Goal: Transaction & Acquisition: Purchase product/service

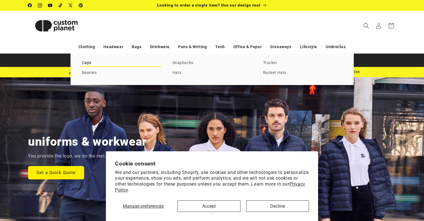
click at [85, 62] on link "Caps" at bounding box center [121, 63] width 79 height 8
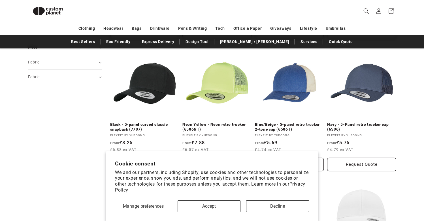
scroll to position [202, 0]
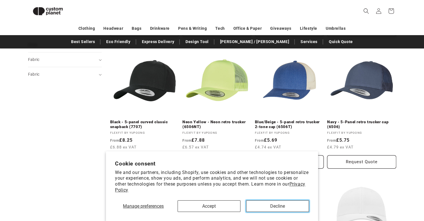
click at [291, 203] on button "Decline" at bounding box center [277, 206] width 63 height 12
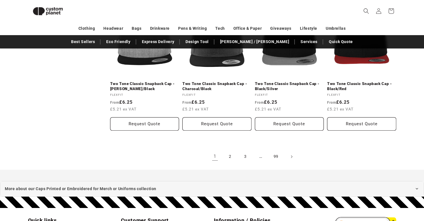
scroll to position [624, 0]
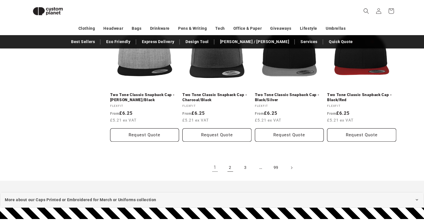
click at [231, 168] on link "2" at bounding box center [230, 167] width 12 height 12
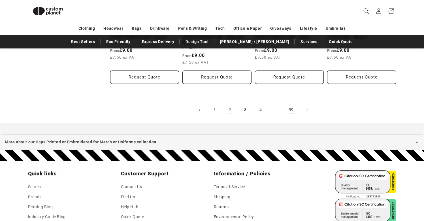
scroll to position [685, 0]
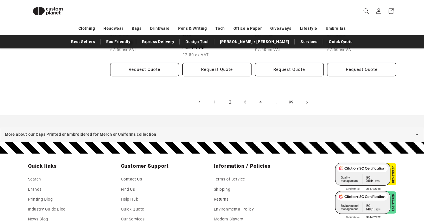
click at [246, 103] on link "3" at bounding box center [245, 102] width 12 height 12
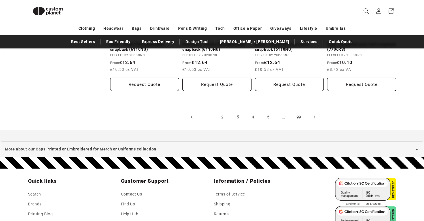
scroll to position [665, 0]
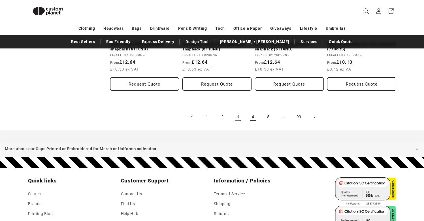
click at [251, 115] on link "4" at bounding box center [253, 116] width 12 height 12
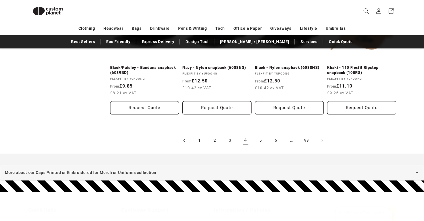
scroll to position [652, 0]
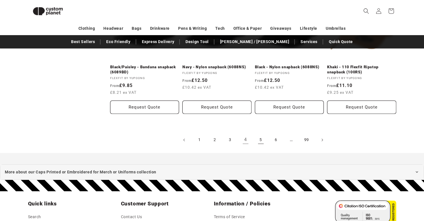
click at [259, 139] on link "5" at bounding box center [260, 140] width 12 height 12
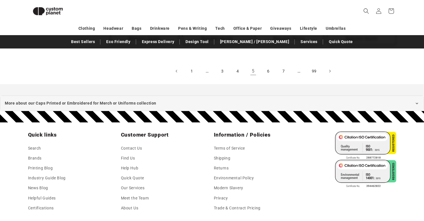
scroll to position [738, 0]
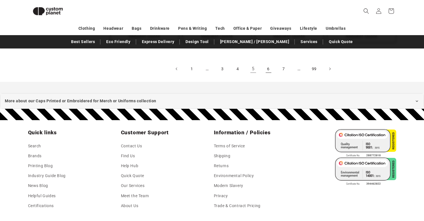
click at [268, 68] on link "6" at bounding box center [268, 69] width 12 height 12
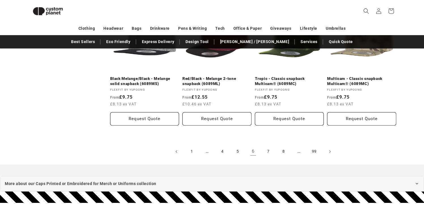
scroll to position [642, 0]
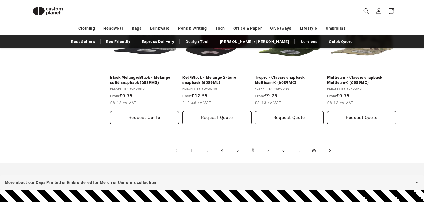
click at [268, 148] on link "7" at bounding box center [268, 150] width 12 height 12
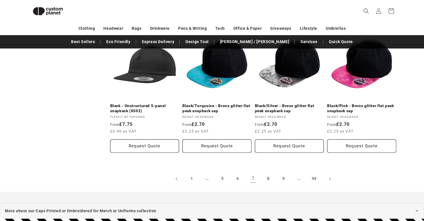
scroll to position [620, 0]
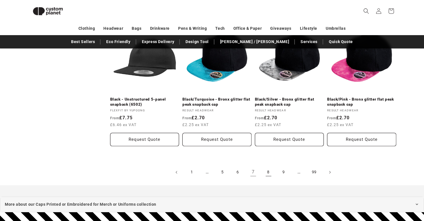
click at [267, 173] on link "8" at bounding box center [268, 172] width 12 height 12
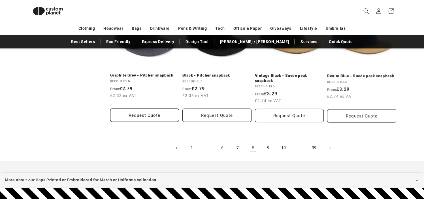
scroll to position [650, 0]
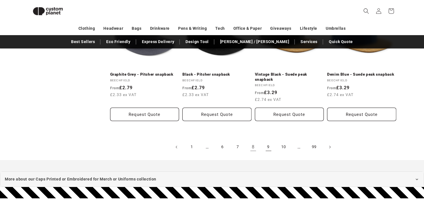
click at [268, 141] on link "9" at bounding box center [268, 147] width 12 height 12
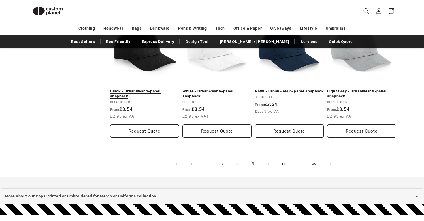
scroll to position [626, 0]
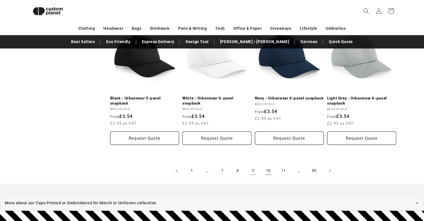
click at [268, 164] on link "10" at bounding box center [268, 170] width 12 height 12
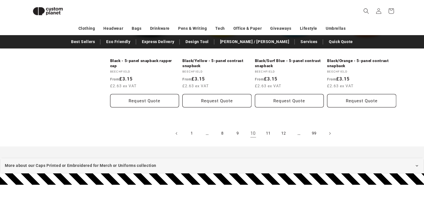
scroll to position [669, 0]
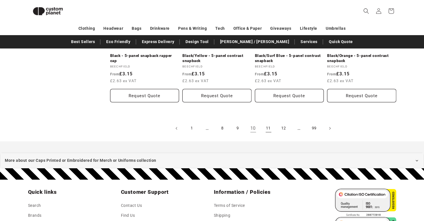
click at [270, 122] on link "11" at bounding box center [268, 128] width 12 height 12
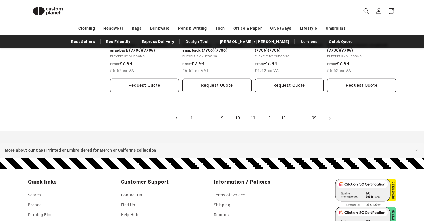
scroll to position [674, 0]
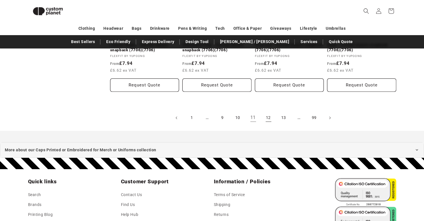
click at [266, 120] on link "12" at bounding box center [268, 117] width 12 height 12
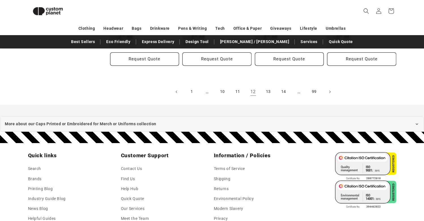
scroll to position [709, 0]
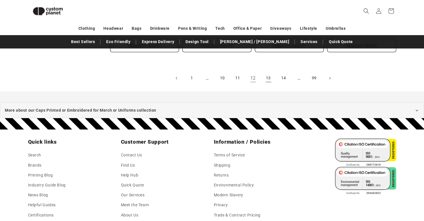
click at [269, 77] on link "13" at bounding box center [268, 78] width 12 height 12
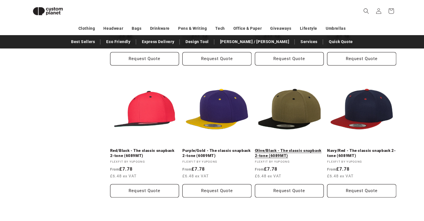
scroll to position [596, 0]
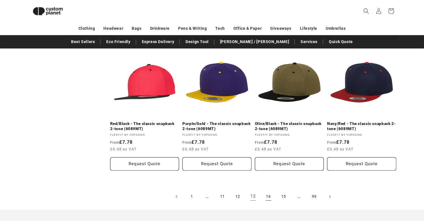
click at [267, 196] on link "14" at bounding box center [268, 196] width 12 height 12
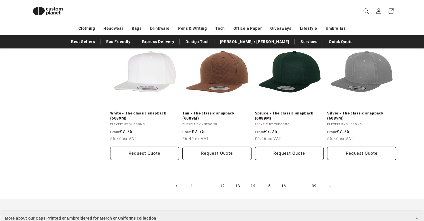
scroll to position [607, 0]
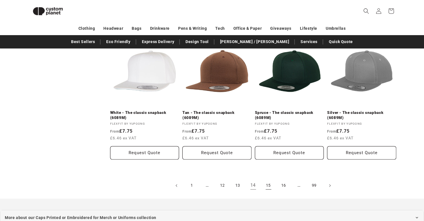
click at [267, 184] on link "15" at bounding box center [268, 185] width 12 height 12
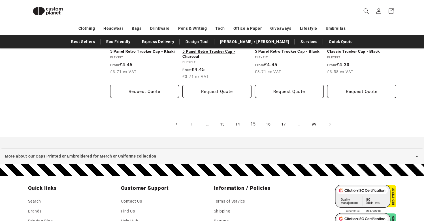
scroll to position [662, 0]
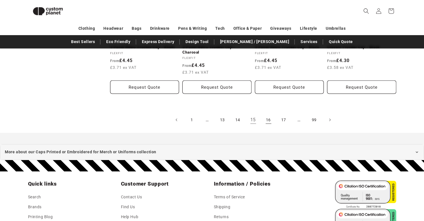
click at [266, 121] on link "16" at bounding box center [268, 119] width 12 height 12
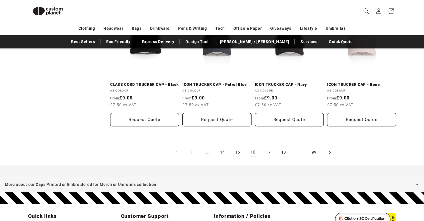
scroll to position [628, 0]
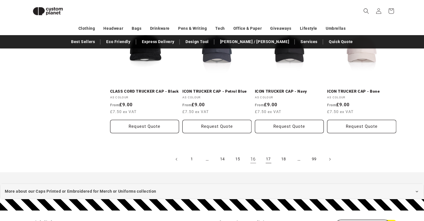
click at [269, 158] on link "17" at bounding box center [268, 159] width 12 height 12
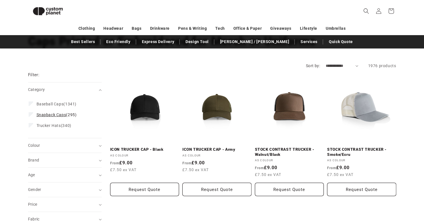
scroll to position [44, 0]
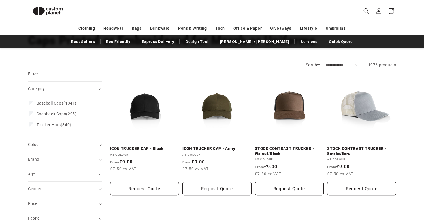
click at [51, 70] on div "Filter: Remove all Category (0) Category Baseball Caps (1341) Baseball Caps (13…" at bounding box center [65, 154] width 74 height 172
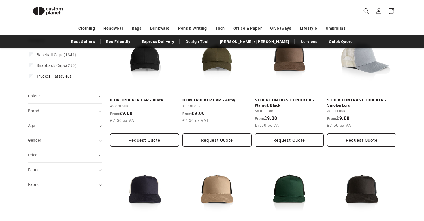
scroll to position [93, 0]
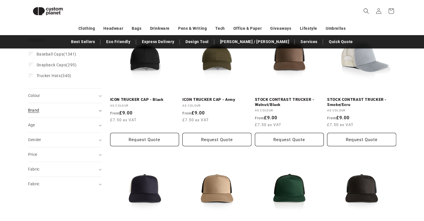
click at [82, 110] on div "Brand (0)" at bounding box center [62, 110] width 69 height 6
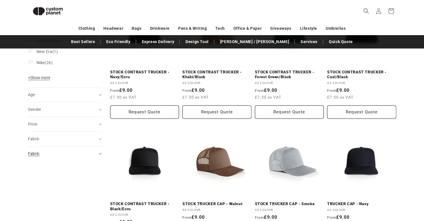
scroll to position [253, 0]
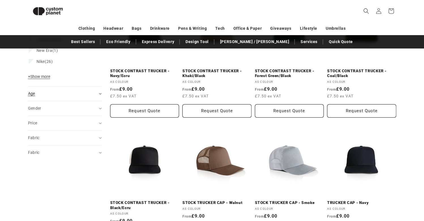
click at [99, 91] on summary "Age (0)" at bounding box center [65, 93] width 74 height 14
click at [99, 106] on summary "Gender (0)" at bounding box center [65, 108] width 74 height 14
click at [100, 123] on icon at bounding box center [100, 123] width 3 height 2
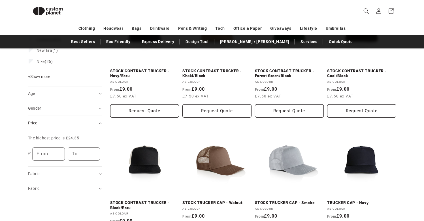
click at [100, 122] on summary "Price" at bounding box center [65, 123] width 74 height 14
click at [100, 137] on summary "Fabric (0)" at bounding box center [65, 137] width 74 height 14
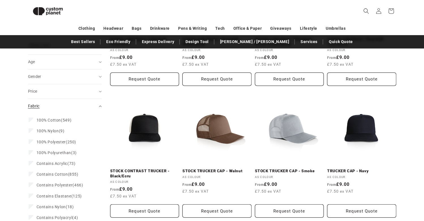
scroll to position [286, 0]
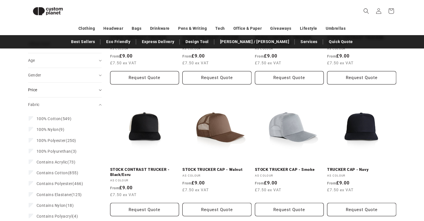
click at [98, 92] on summary "Price" at bounding box center [65, 90] width 74 height 14
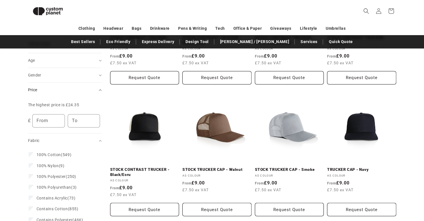
click at [96, 92] on summary "Price" at bounding box center [65, 90] width 74 height 14
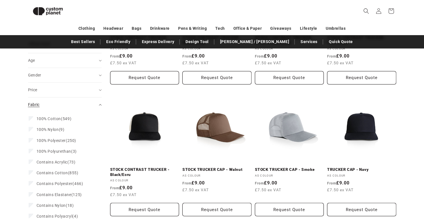
click at [99, 107] on summary "Fabric (0)" at bounding box center [65, 104] width 74 height 14
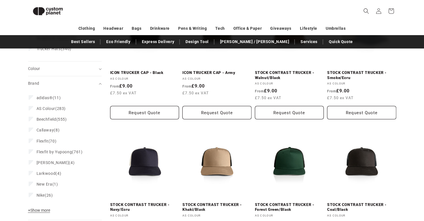
scroll to position [142, 0]
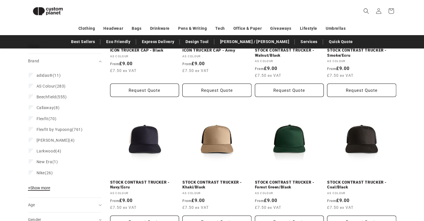
click at [50, 190] on span "+ Show more" at bounding box center [39, 187] width 22 height 5
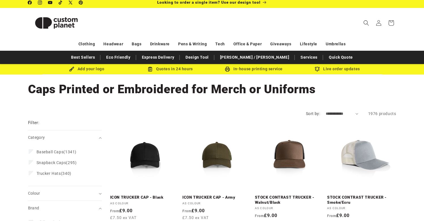
scroll to position [0, 0]
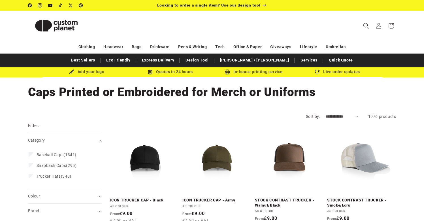
click at [367, 27] on icon "Search" at bounding box center [366, 26] width 6 height 6
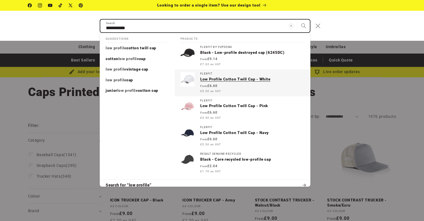
scroll to position [5, 0]
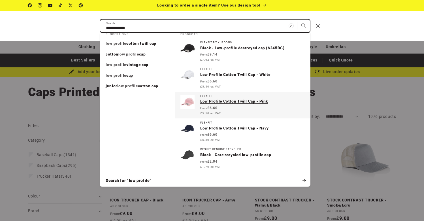
type input "**********"
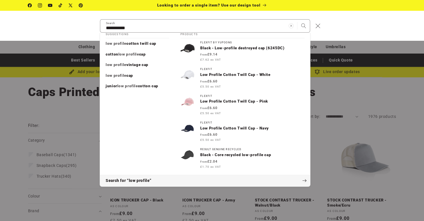
click at [304, 180] on icon "Search" at bounding box center [304, 180] width 4 height 4
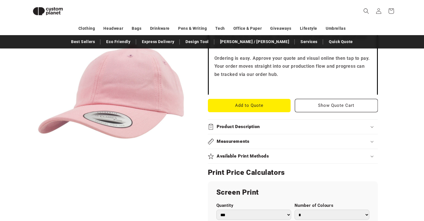
scroll to position [193, 0]
click at [231, 130] on summary "Product Description" at bounding box center [293, 126] width 170 height 14
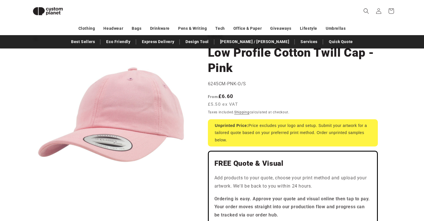
scroll to position [0, 0]
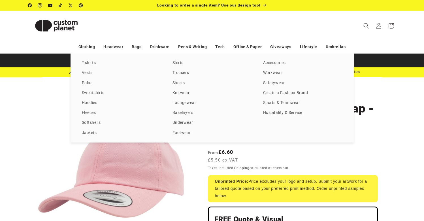
click at [55, 74] on div "T-shirts Vests Polos Sweatshirts Hoodies Fleeces Softshells Jackets Shirts Trou…" at bounding box center [212, 97] width 424 height 89
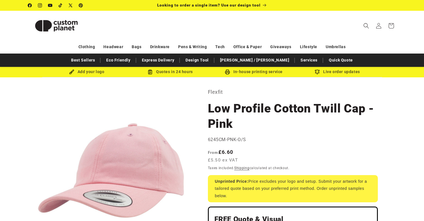
click at [100, 72] on div "Add your logo" at bounding box center [86, 71] width 83 height 7
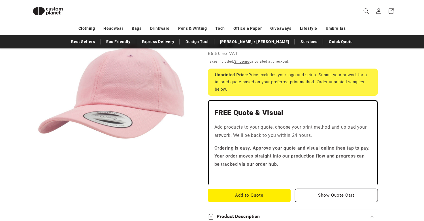
scroll to position [100, 0]
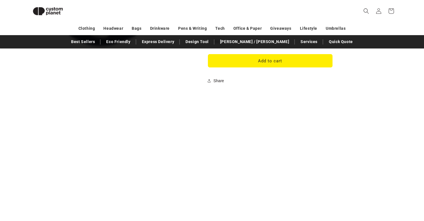
scroll to position [541, 0]
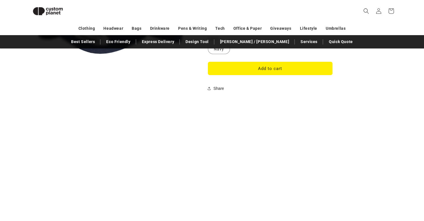
click at [28, 94] on button "Open media 1 in modal" at bounding box center [28, 94] width 0 height 0
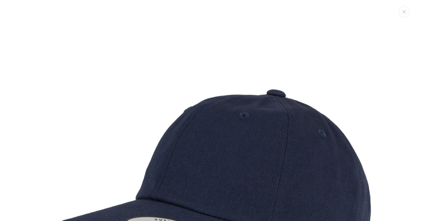
click at [105, 116] on img "Media gallery" at bounding box center [211, 180] width 361 height 361
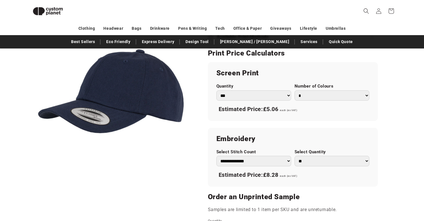
scroll to position [305, 0]
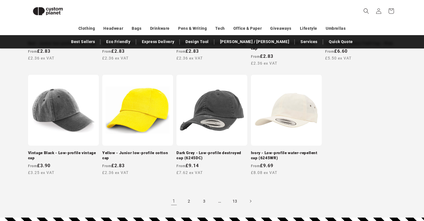
scroll to position [529, 0]
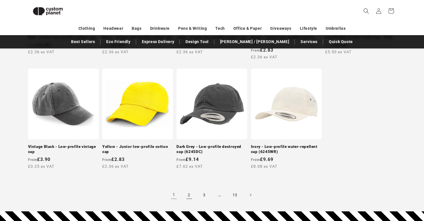
click at [189, 188] on link "2" at bounding box center [189, 194] width 12 height 12
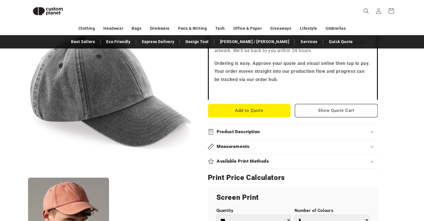
scroll to position [186, 0]
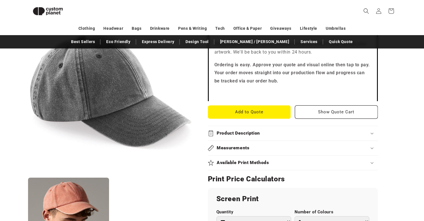
click at [237, 132] on h2 "Product Description" at bounding box center [237, 133] width 43 height 6
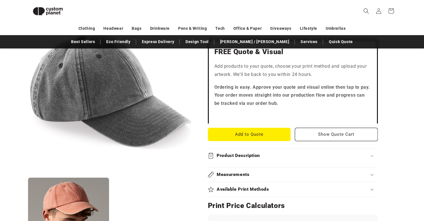
scroll to position [167, 0]
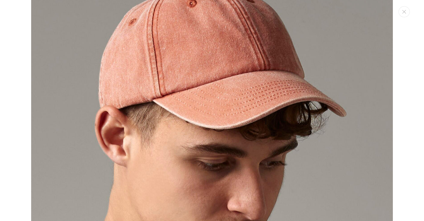
scroll to position [407, 0]
click at [406, 11] on button "Close" at bounding box center [403, 11] width 11 height 11
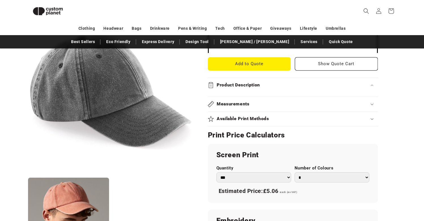
scroll to position [234, 0]
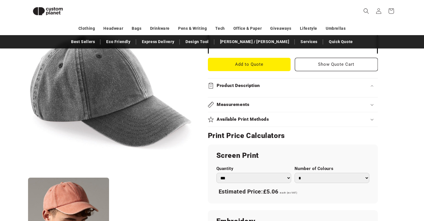
click at [244, 175] on select "*** *** *** **** **** **** ***** *****" at bounding box center [253, 178] width 75 height 10
click at [216, 173] on select "*** *** *** **** **** **** ***** *****" at bounding box center [253, 178] width 75 height 10
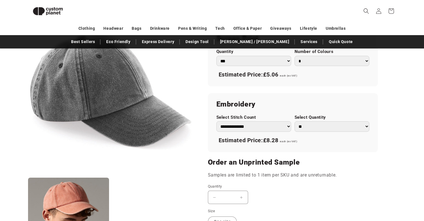
scroll to position [351, 0]
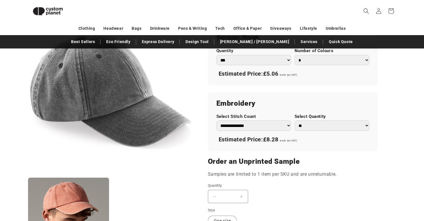
click at [323, 123] on select "** ** *** *** *** **** **** ****" at bounding box center [331, 125] width 75 height 10
click at [294, 120] on select "** ** *** *** *** **** **** ****" at bounding box center [331, 125] width 75 height 10
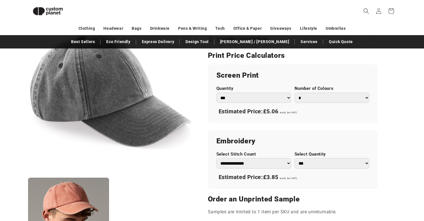
scroll to position [315, 0]
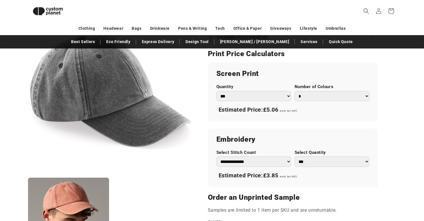
click at [308, 95] on select "* * * * * * *" at bounding box center [331, 96] width 75 height 10
click at [316, 161] on select "** ** *** *** *** **** **** ****" at bounding box center [331, 161] width 75 height 10
select select "*"
click at [294, 156] on select "** ** *** *** *** **** **** ****" at bounding box center [331, 161] width 75 height 10
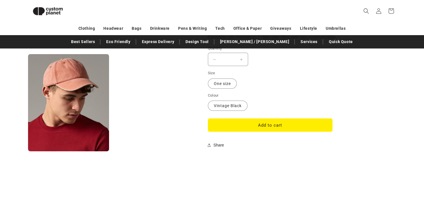
scroll to position [489, 0]
click at [260, 130] on button "Add to cart" at bounding box center [270, 124] width 124 height 13
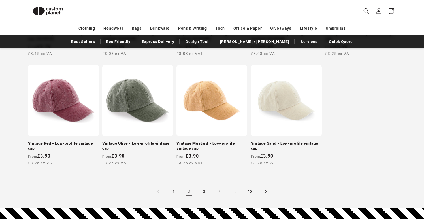
scroll to position [533, 0]
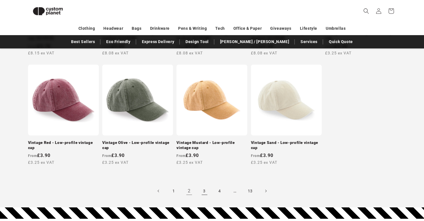
click at [202, 190] on link "3" at bounding box center [204, 190] width 12 height 12
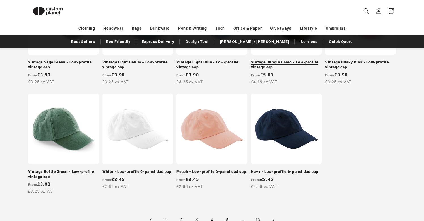
scroll to position [503, 0]
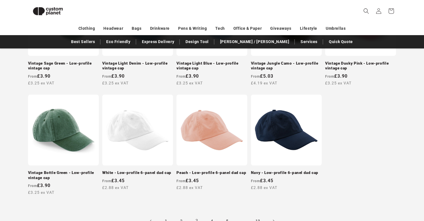
drag, startPoint x: 284, startPoint y: 139, endPoint x: 272, endPoint y: 0, distance: 139.7
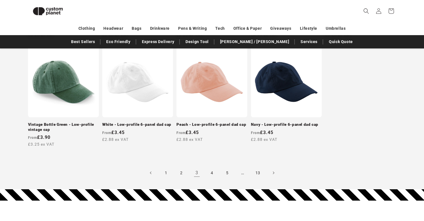
scroll to position [558, 0]
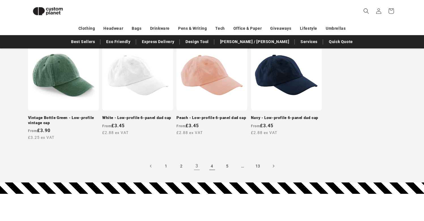
click at [210, 165] on link "4" at bounding box center [212, 166] width 12 height 12
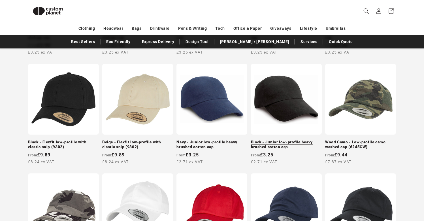
scroll to position [202, 0]
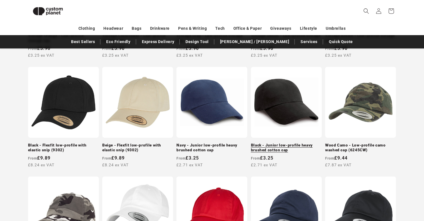
click at [285, 143] on link "Black - Junior low-profile heavy brushed cotton cap" at bounding box center [286, 148] width 71 height 10
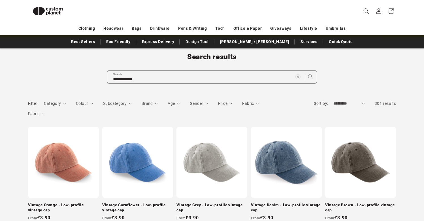
scroll to position [0, 0]
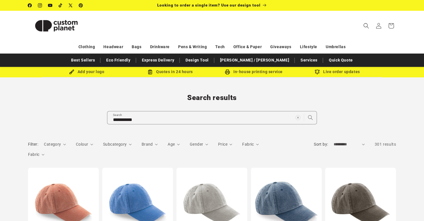
click at [86, 74] on div "Add your logo" at bounding box center [86, 71] width 83 height 7
click at [55, 71] on div "Add your logo" at bounding box center [86, 71] width 83 height 7
drag, startPoint x: 379, startPoint y: 24, endPoint x: 303, endPoint y: 8, distance: 77.6
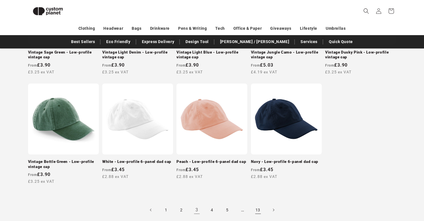
scroll to position [510, 0]
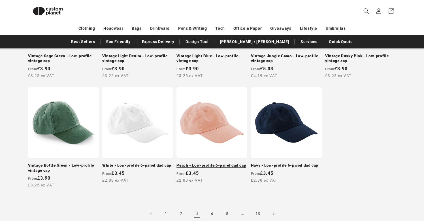
click at [211, 163] on link "Peach - Low-profile 6-panel dad cap" at bounding box center [211, 165] width 71 height 5
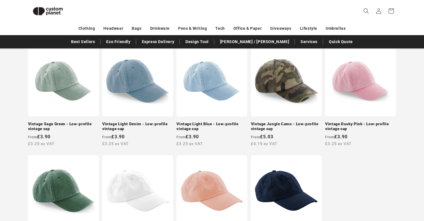
scroll to position [443, 0]
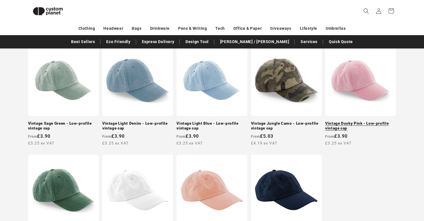
click at [378, 125] on link "Vintage Dusky Pink - Low-profile vintage cap" at bounding box center [360, 126] width 71 height 10
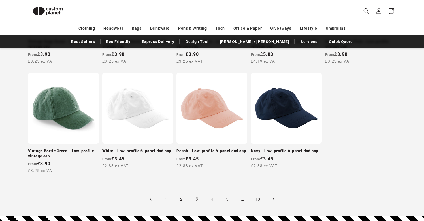
scroll to position [572, 0]
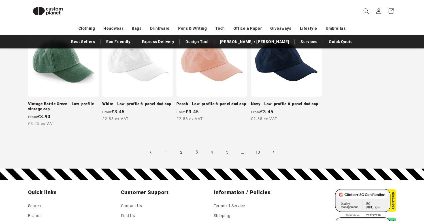
click at [230, 152] on link "5" at bounding box center [227, 152] width 12 height 12
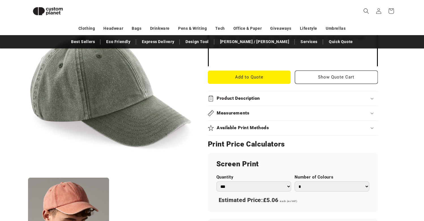
scroll to position [221, 0]
click at [239, 98] on h2 "Product Description" at bounding box center [237, 98] width 43 height 6
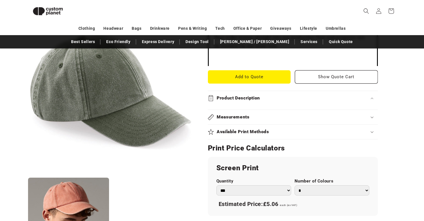
click at [239, 98] on h2 "Product Description" at bounding box center [237, 98] width 43 height 6
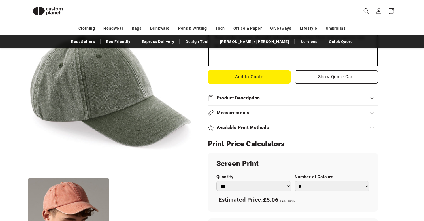
click at [238, 117] on summary "Measurements" at bounding box center [293, 113] width 170 height 14
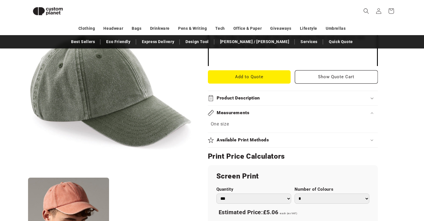
click at [238, 116] on summary "Measurements" at bounding box center [293, 113] width 170 height 14
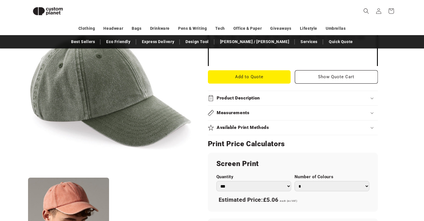
click at [238, 129] on h2 "Available Print Methods" at bounding box center [242, 127] width 52 height 6
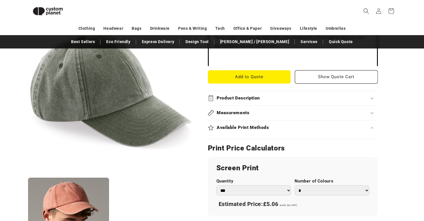
click at [238, 129] on h2 "Available Print Methods" at bounding box center [242, 127] width 52 height 6
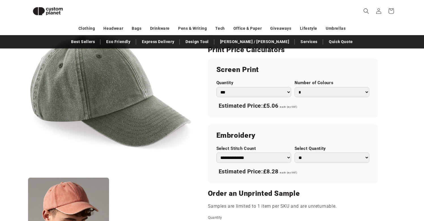
scroll to position [318, 0]
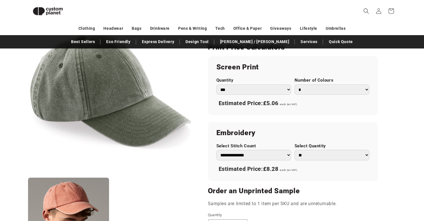
click at [305, 156] on select "** ** *** *** *** **** **** ****" at bounding box center [331, 155] width 75 height 10
select select "*"
click at [294, 150] on select "** ** *** *** *** **** **** ****" at bounding box center [331, 155] width 75 height 10
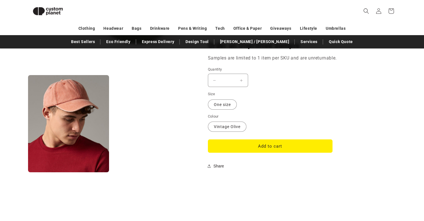
scroll to position [461, 0]
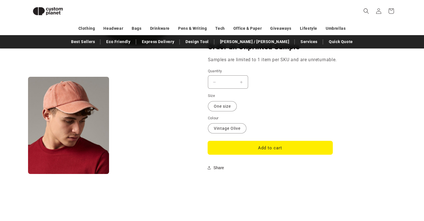
click at [253, 148] on button "Add to cart" at bounding box center [270, 147] width 124 height 13
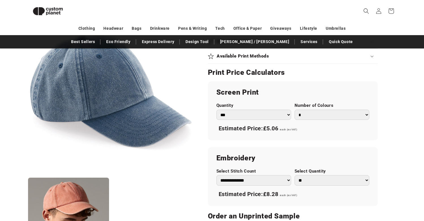
scroll to position [293, 0]
click at [301, 178] on select "** ** *** *** *** **** **** ****" at bounding box center [331, 180] width 75 height 10
select select "*"
click at [294, 175] on select "** ** *** *** *** **** **** ****" at bounding box center [331, 180] width 75 height 10
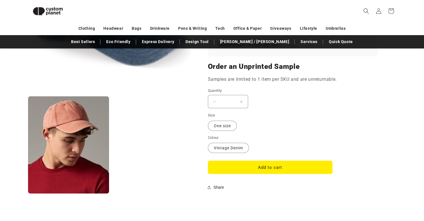
scroll to position [446, 0]
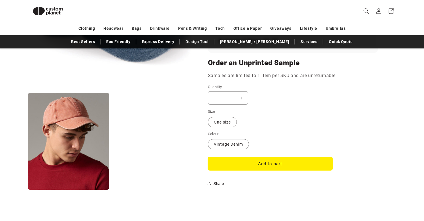
click at [253, 167] on button "Add to cart" at bounding box center [270, 163] width 124 height 13
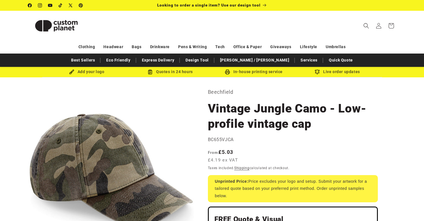
click at [86, 72] on div "Add your logo" at bounding box center [86, 71] width 83 height 7
click at [70, 71] on img at bounding box center [71, 71] width 5 height 5
click at [118, 74] on div "Add your logo" at bounding box center [86, 71] width 83 height 7
drag, startPoint x: 97, startPoint y: 73, endPoint x: 116, endPoint y: 72, distance: 19.0
click at [116, 72] on div "Add your logo" at bounding box center [86, 71] width 83 height 7
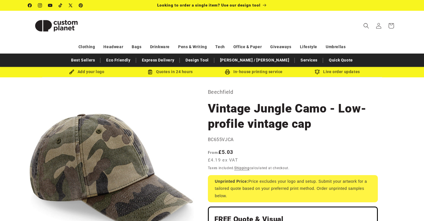
click at [91, 71] on div "Add your logo" at bounding box center [86, 71] width 83 height 7
click at [75, 71] on div "Add your logo" at bounding box center [86, 71] width 83 height 7
click at [71, 71] on img at bounding box center [71, 71] width 5 height 5
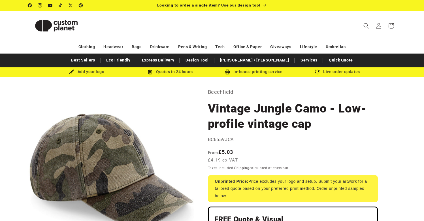
click at [71, 71] on img at bounding box center [71, 71] width 5 height 5
click at [169, 71] on div "Quotes in 24 hours" at bounding box center [169, 71] width 83 height 7
click at [339, 72] on div "Live order updates" at bounding box center [336, 71] width 83 height 7
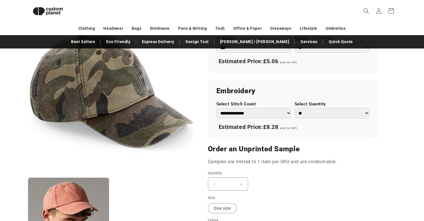
scroll to position [360, 0]
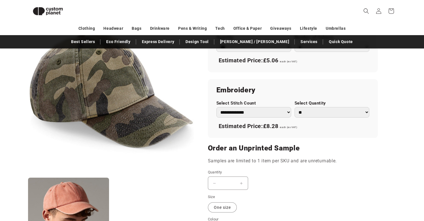
click at [322, 112] on select "** ** *** *** *** **** **** ****" at bounding box center [331, 112] width 75 height 10
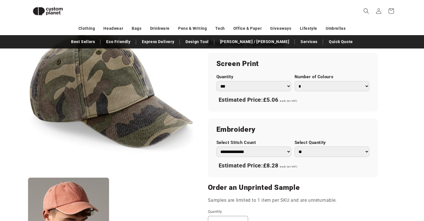
scroll to position [321, 0]
click at [304, 150] on select "** ** *** *** *** **** **** ****" at bounding box center [331, 151] width 75 height 10
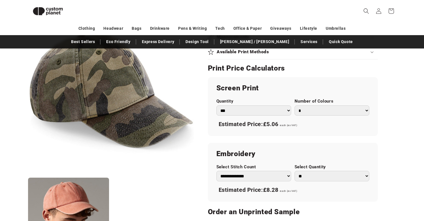
scroll to position [310, 0]
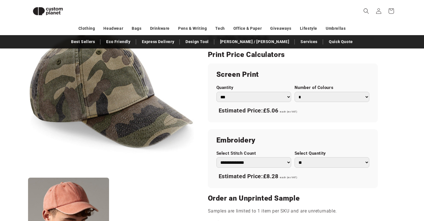
click at [266, 163] on select "**********" at bounding box center [253, 162] width 75 height 10
click at [316, 162] on select "** ** *** *** *** **** **** ****" at bounding box center [331, 162] width 75 height 10
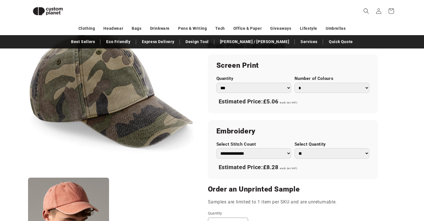
scroll to position [321, 0]
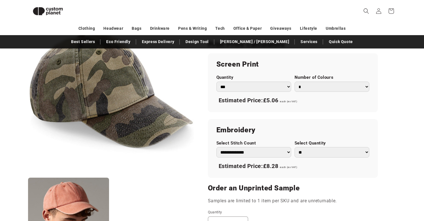
click at [320, 154] on select "** ** *** *** *** **** **** ****" at bounding box center [331, 152] width 75 height 10
click at [294, 147] on select "** ** *** *** *** **** **** ****" at bounding box center [331, 152] width 75 height 10
click at [311, 152] on select "** ** *** *** *** **** **** ****" at bounding box center [331, 152] width 75 height 10
select select "*"
click at [294, 147] on select "** ** *** *** *** **** **** ****" at bounding box center [331, 152] width 75 height 10
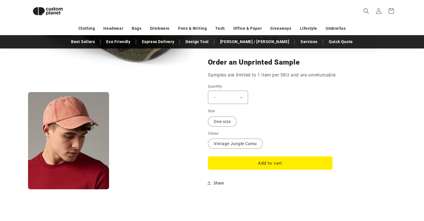
scroll to position [452, 0]
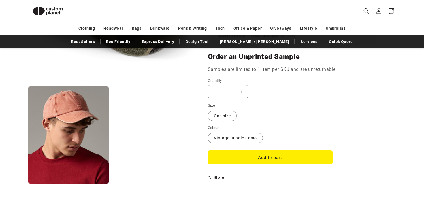
click at [253, 157] on button "Add to cart" at bounding box center [270, 157] width 124 height 13
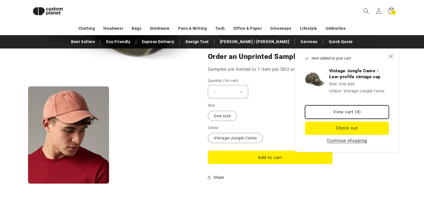
click at [343, 108] on link "View cart (4)" at bounding box center [347, 111] width 84 height 13
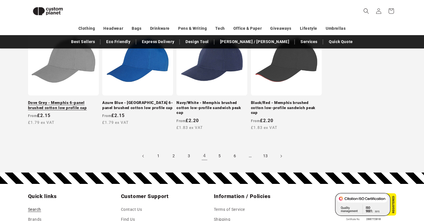
scroll to position [574, 0]
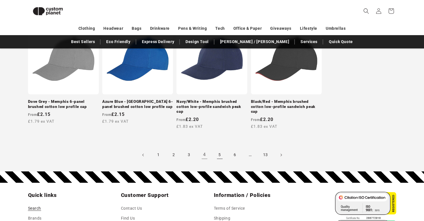
click at [218, 153] on link "5" at bounding box center [219, 155] width 12 height 12
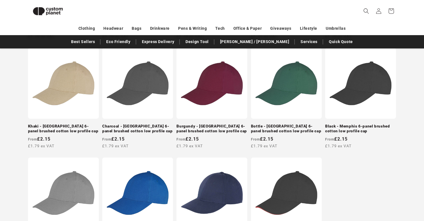
scroll to position [437, 0]
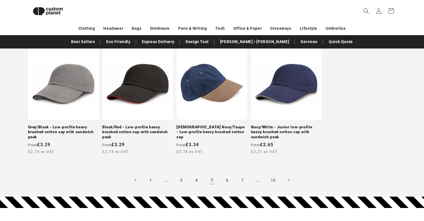
scroll to position [552, 0]
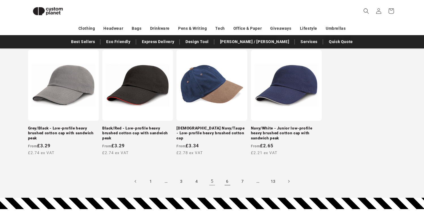
click at [225, 181] on link "6" at bounding box center [227, 181] width 12 height 12
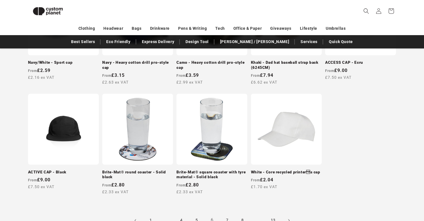
scroll to position [509, 0]
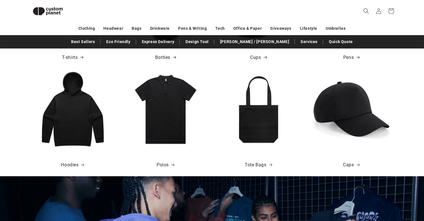
scroll to position [313, 0]
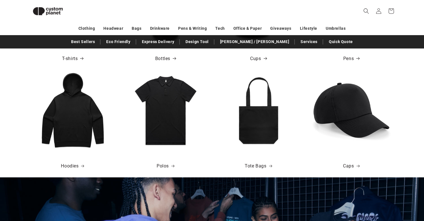
click at [333, 109] on img at bounding box center [351, 110] width 81 height 81
click at [323, 83] on img at bounding box center [351, 110] width 81 height 81
click at [353, 106] on img at bounding box center [351, 110] width 81 height 81
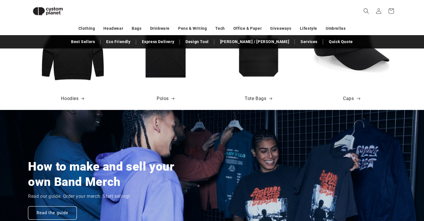
scroll to position [0, 287]
click at [349, 100] on link "Caps" at bounding box center [351, 98] width 16 height 8
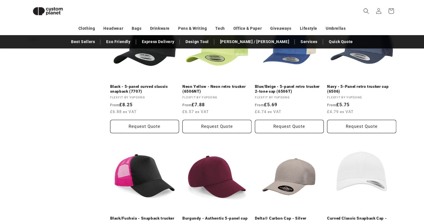
scroll to position [238, 0]
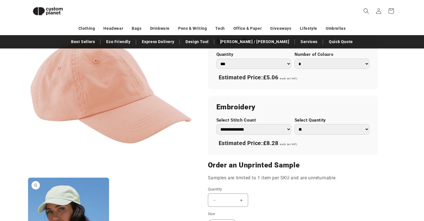
scroll to position [343, 0]
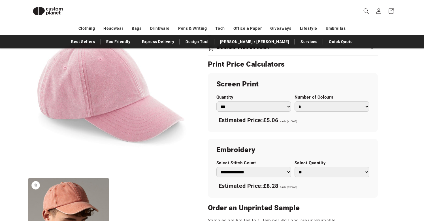
scroll to position [308, 0]
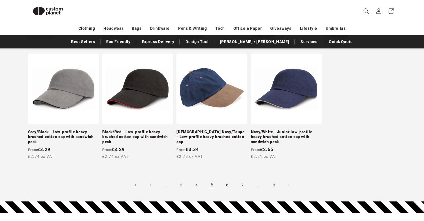
scroll to position [548, 0]
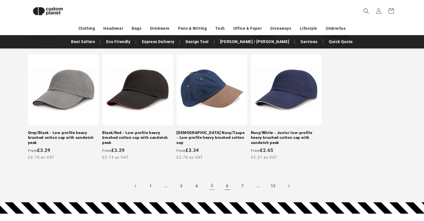
click at [226, 184] on link "6" at bounding box center [227, 185] width 12 height 12
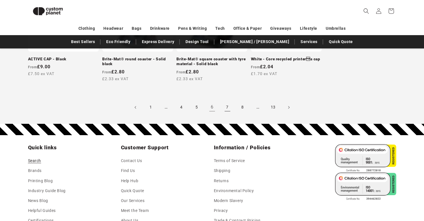
scroll to position [622, 0]
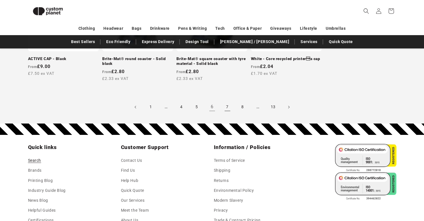
click at [228, 107] on link "7" at bounding box center [227, 107] width 12 height 12
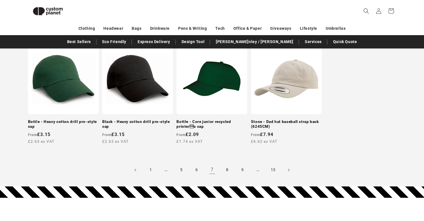
scroll to position [559, 0]
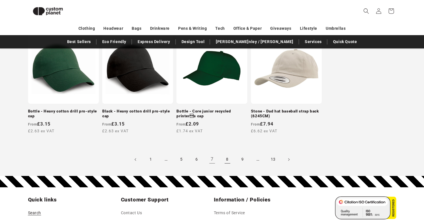
click at [225, 158] on link "8" at bounding box center [227, 159] width 12 height 12
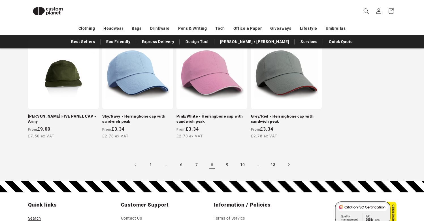
scroll to position [560, 0]
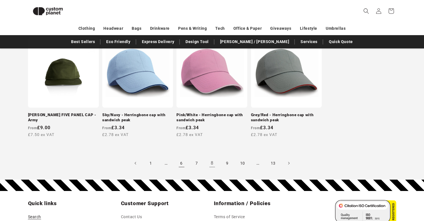
click at [180, 162] on link "6" at bounding box center [181, 163] width 12 height 12
click at [182, 162] on link "6" at bounding box center [181, 163] width 12 height 12
click at [178, 162] on link "6" at bounding box center [181, 163] width 12 height 12
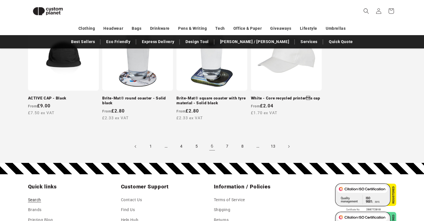
scroll to position [584, 0]
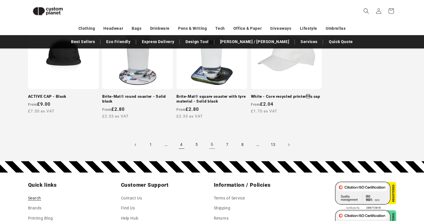
click at [180, 143] on link "4" at bounding box center [181, 144] width 12 height 12
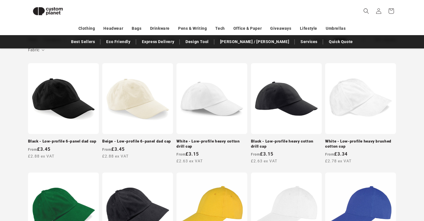
scroll to position [96, 0]
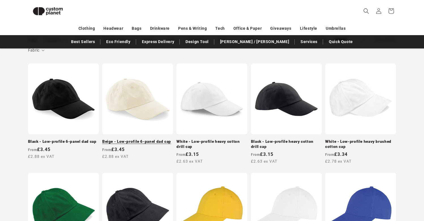
click at [144, 139] on link "Beige - Low-profile 6-panel dad cap" at bounding box center [137, 141] width 71 height 5
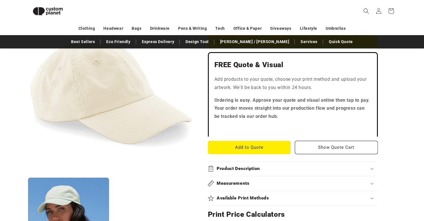
scroll to position [143, 0]
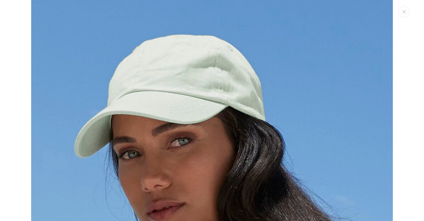
click at [18, 85] on div "Media gallery" at bounding box center [212, 110] width 424 height 221
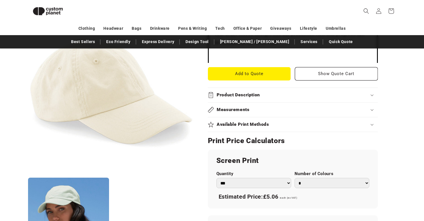
scroll to position [225, 0]
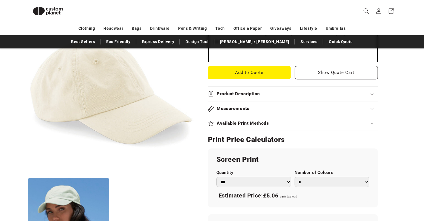
click at [231, 91] on h2 "Product Description" at bounding box center [237, 94] width 43 height 6
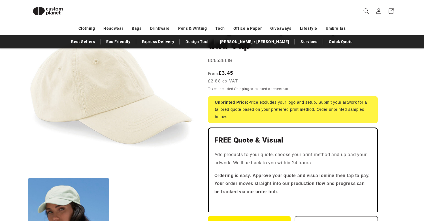
scroll to position [70, 0]
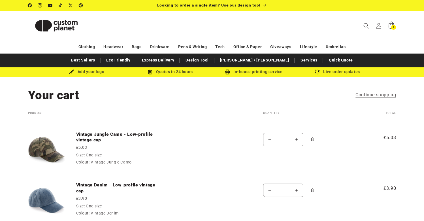
click at [87, 74] on div "Add your logo" at bounding box center [86, 71] width 83 height 7
click at [169, 73] on div "Quotes in 24 hours" at bounding box center [169, 71] width 83 height 7
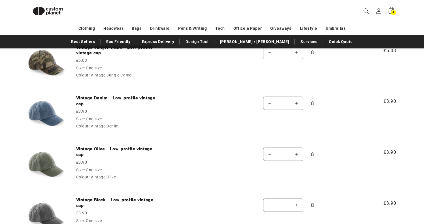
scroll to position [81, 0]
